Goal: Task Accomplishment & Management: Use online tool/utility

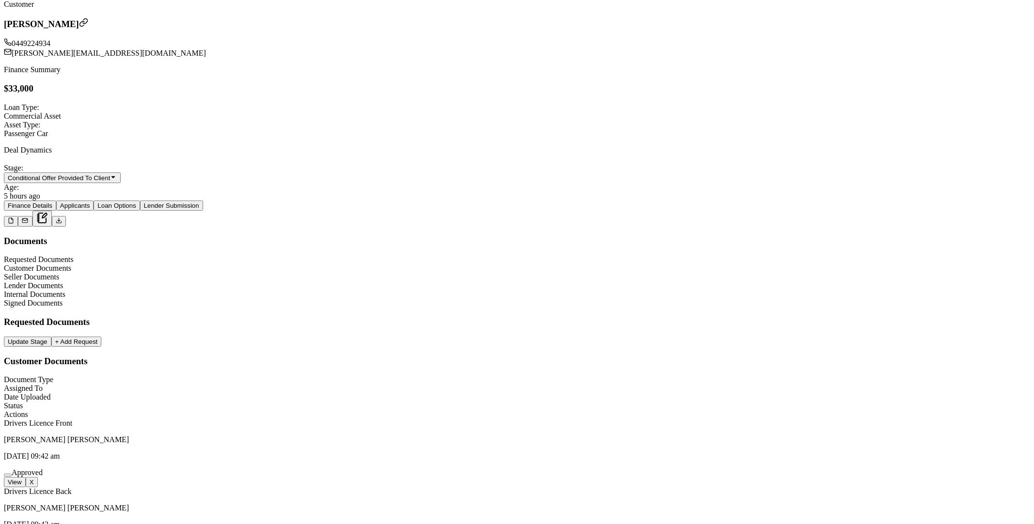
scroll to position [390, 0]
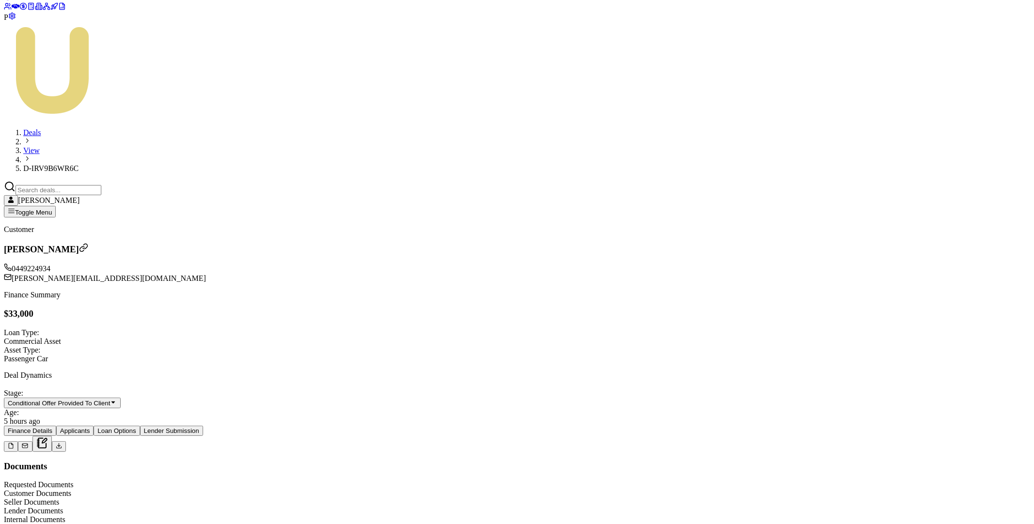
scroll to position [20, 0]
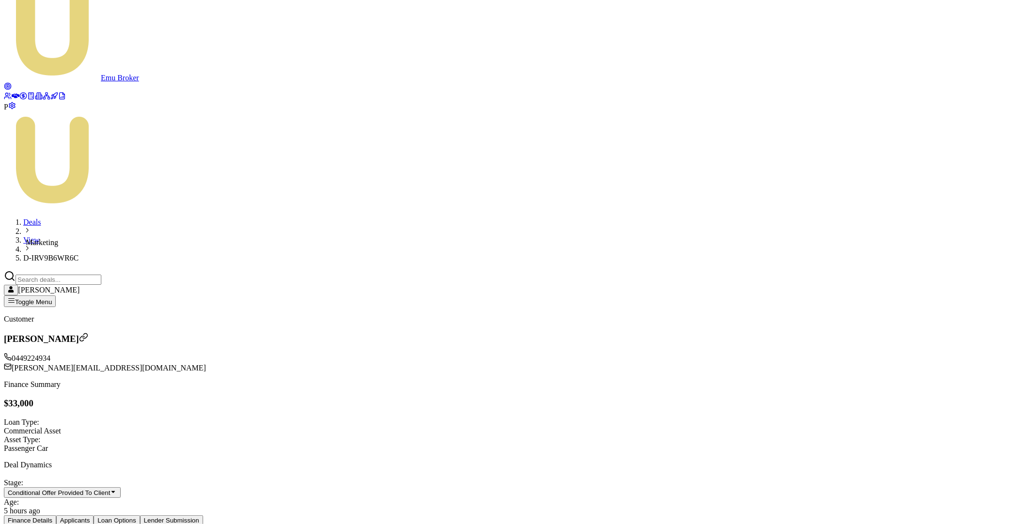
click at [43, 100] on icon at bounding box center [47, 96] width 8 height 8
click at [35, 100] on icon at bounding box center [39, 96] width 8 height 8
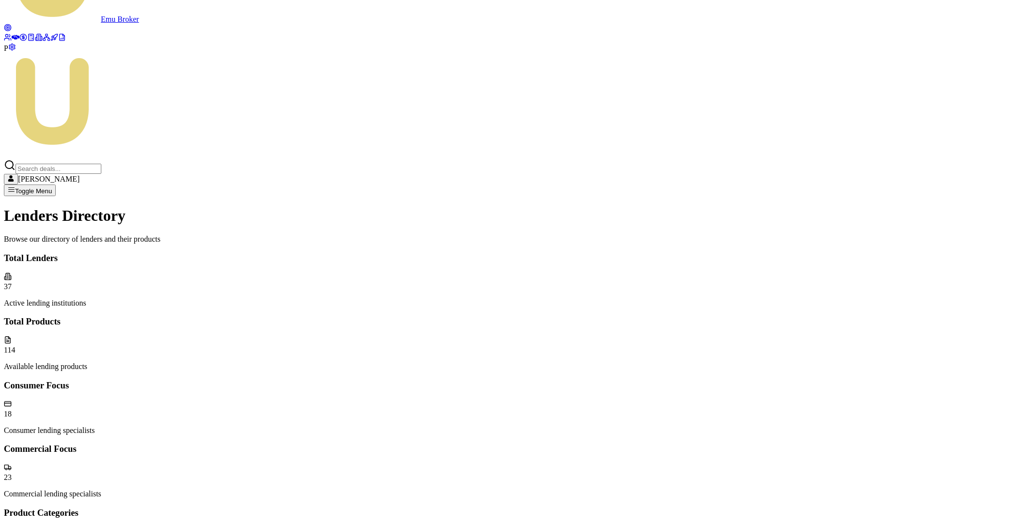
scroll to position [147, 0]
